Goal: Information Seeking & Learning: Understand process/instructions

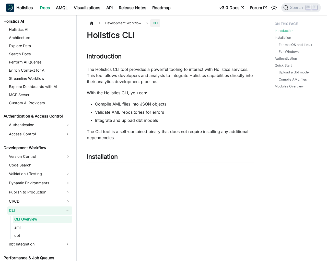
scroll to position [272, 0]
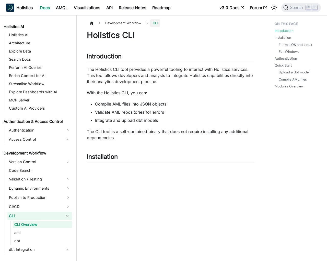
scroll to position [272, 0]
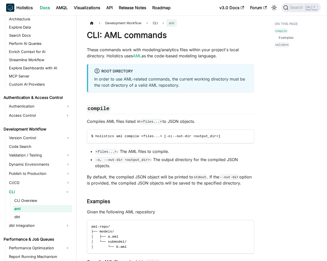
scroll to position [280, 0]
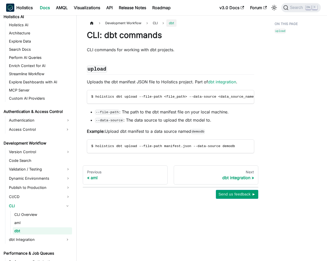
scroll to position [288, 0]
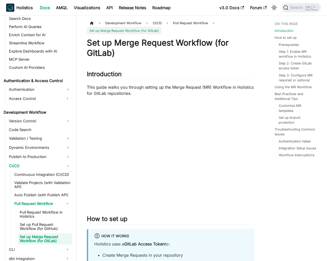
scroll to position [329, 0]
